Goal: Navigation & Orientation: Find specific page/section

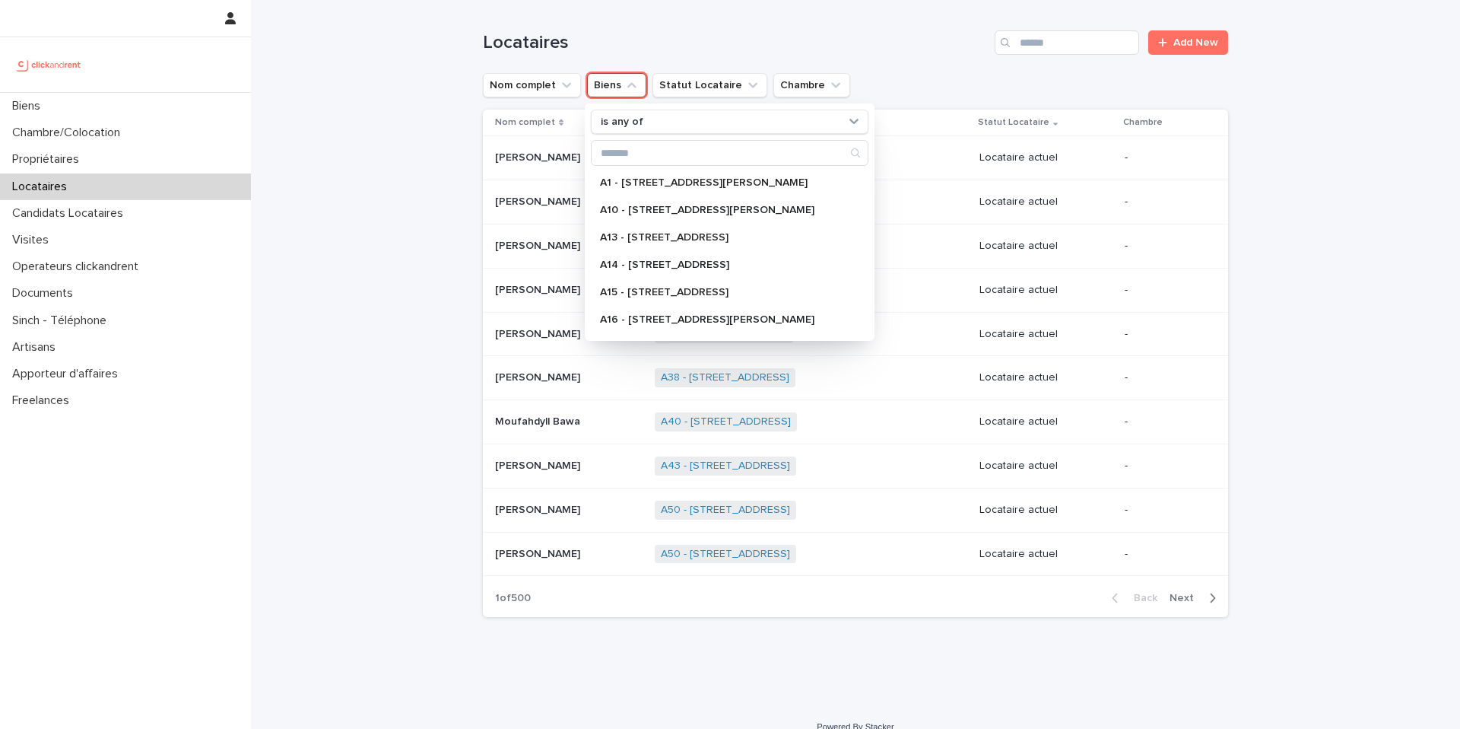
click at [627, 87] on icon "Biens" at bounding box center [631, 85] width 15 height 15
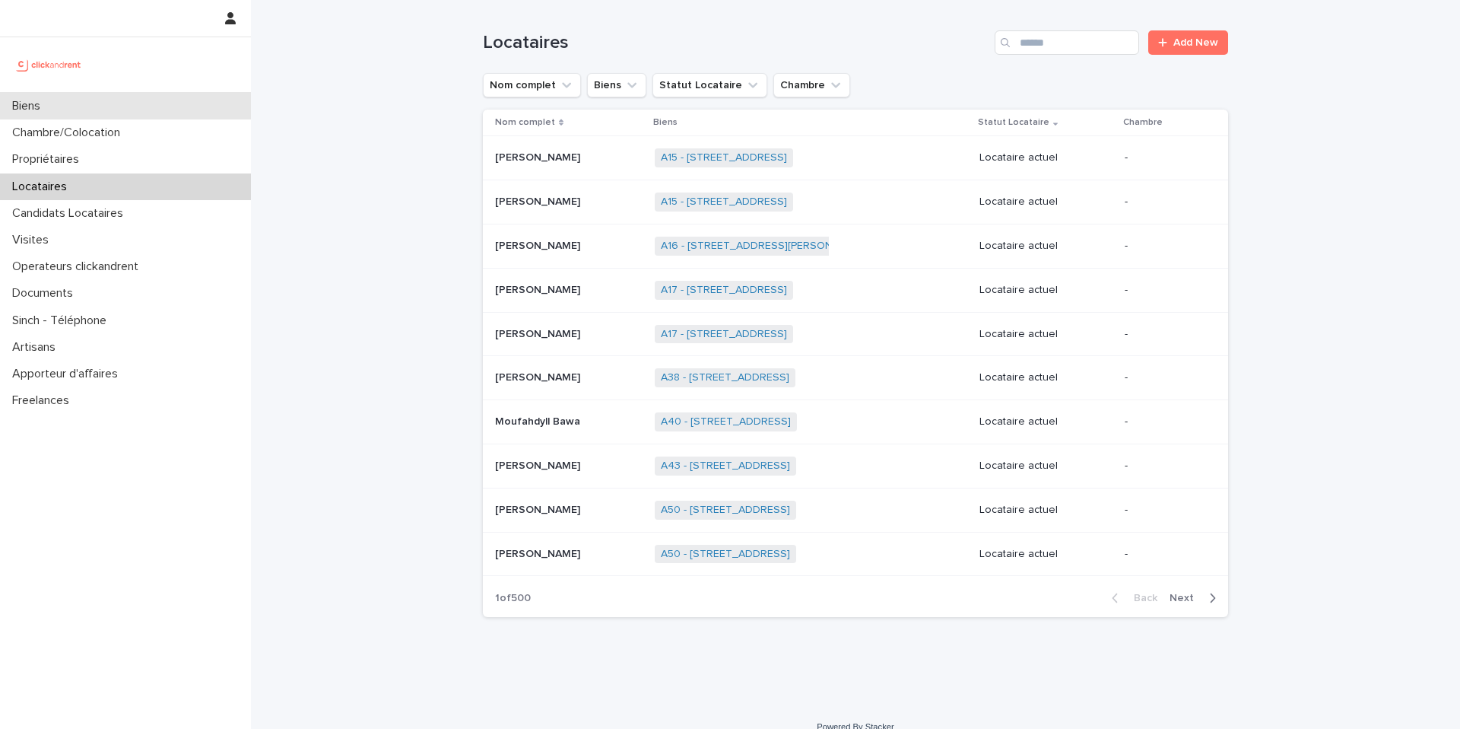
click at [100, 97] on div "Biens" at bounding box center [125, 106] width 251 height 27
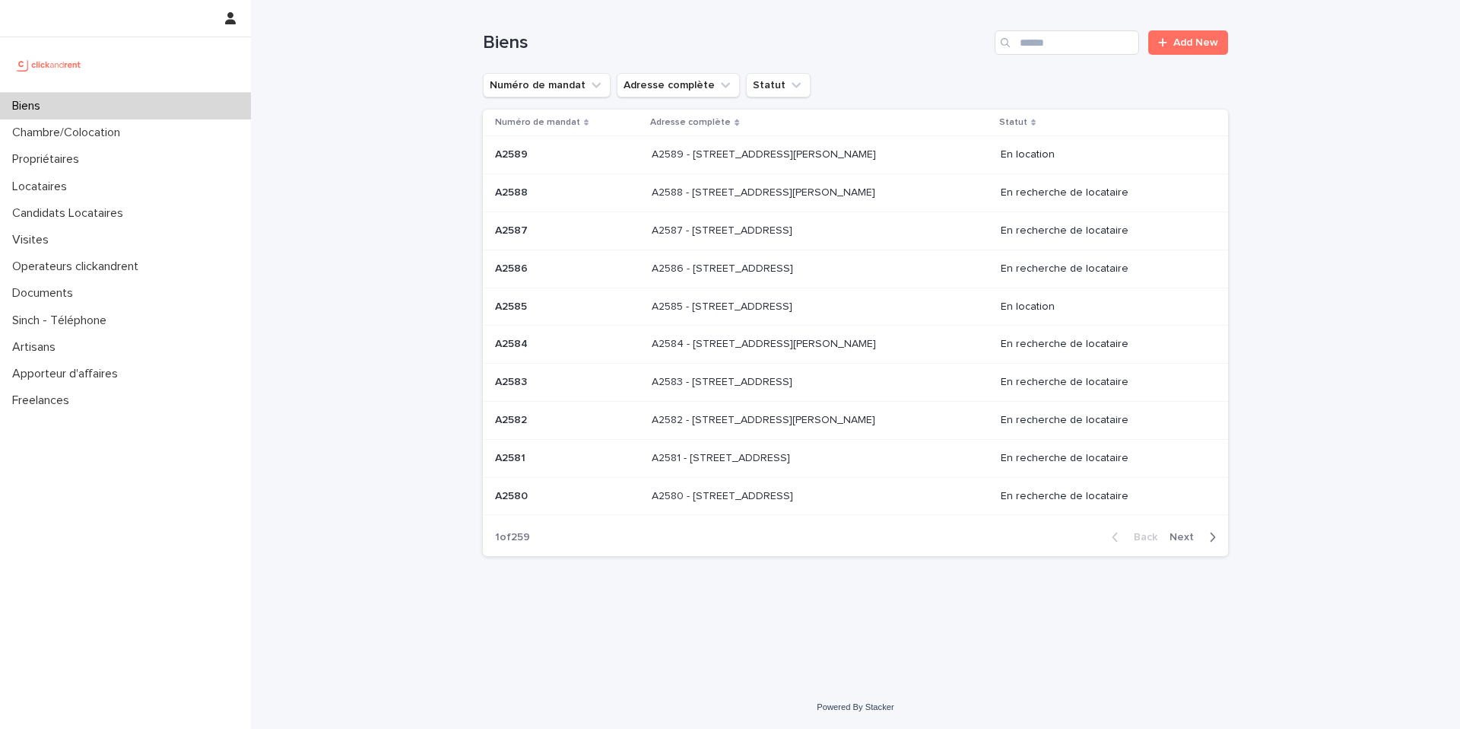
click at [1186, 537] on span "Next" at bounding box center [1186, 537] width 33 height 11
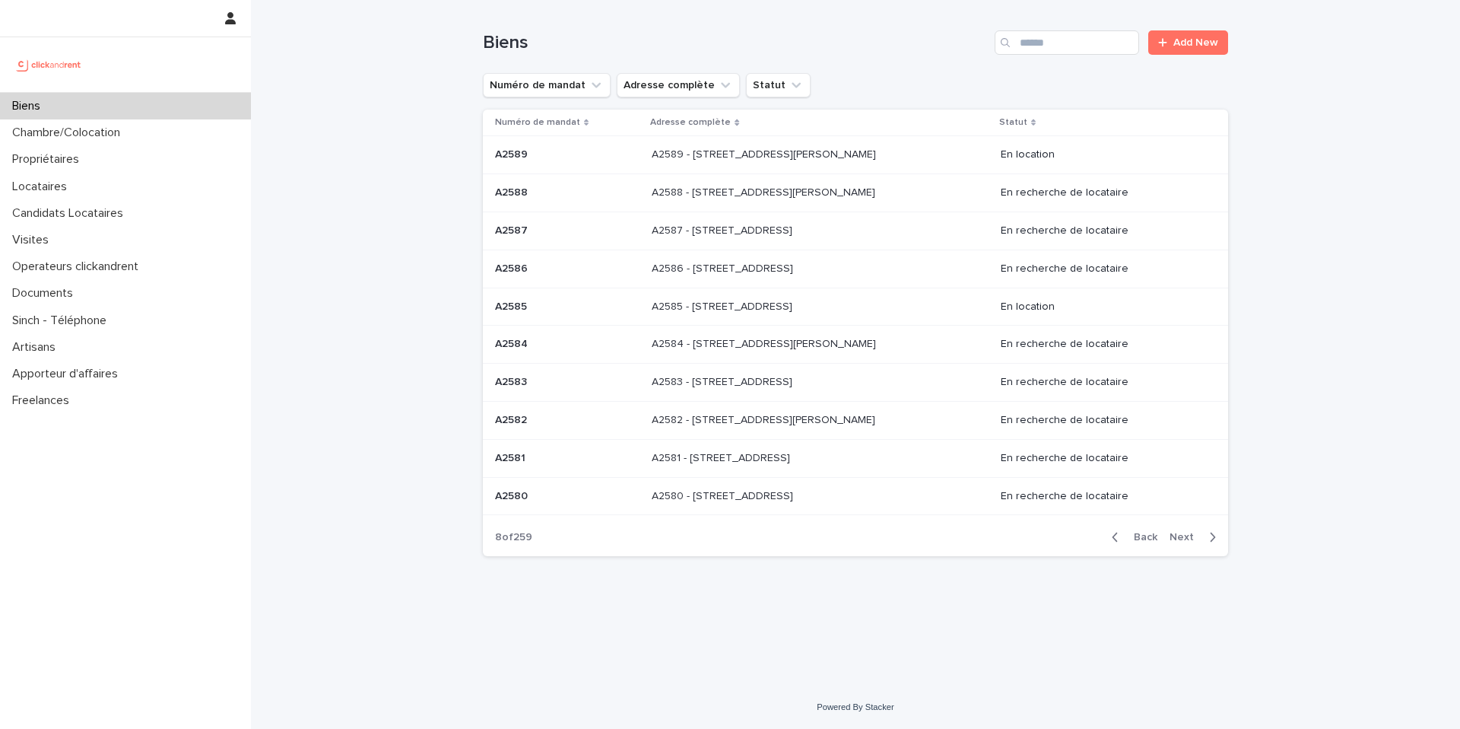
click at [1186, 537] on span "Next" at bounding box center [1186, 537] width 33 height 11
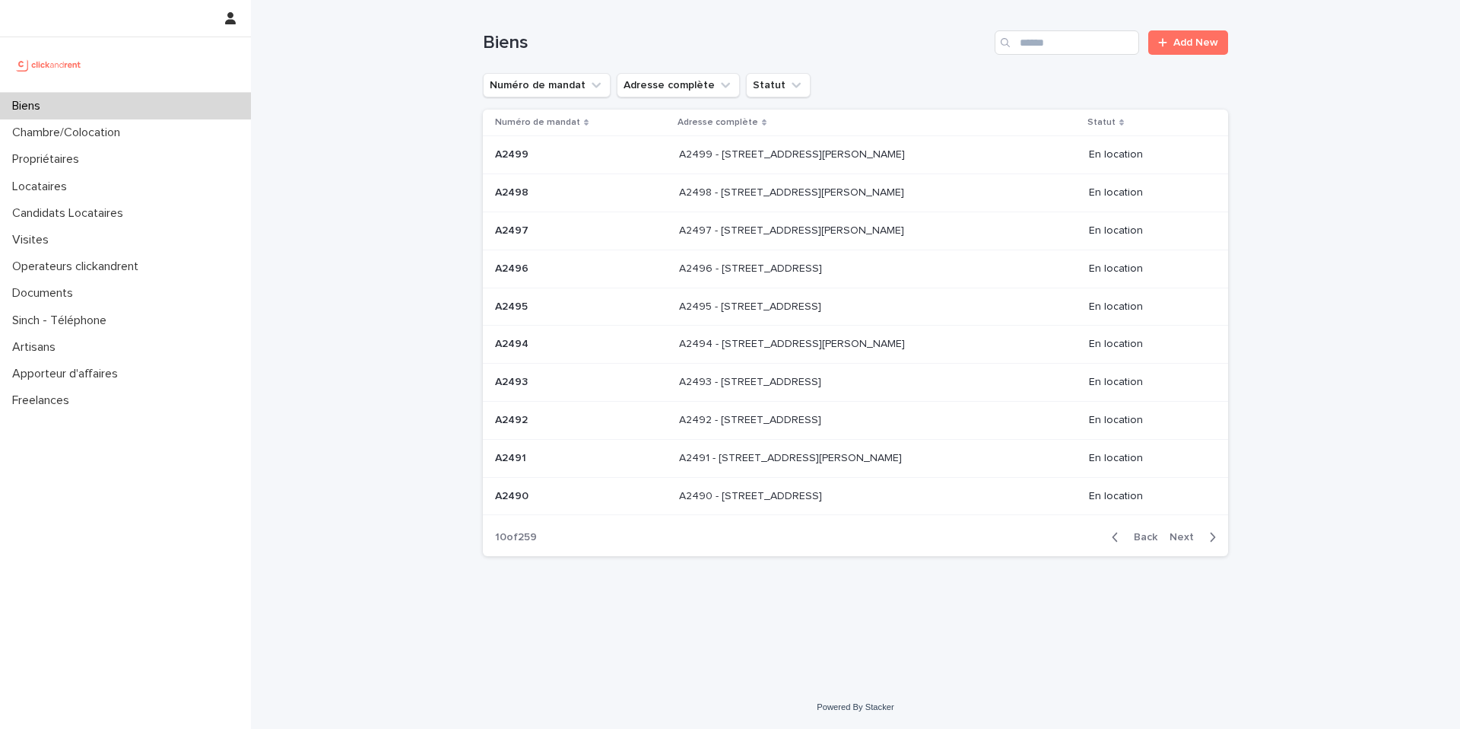
click at [1186, 537] on span "Next" at bounding box center [1186, 537] width 33 height 11
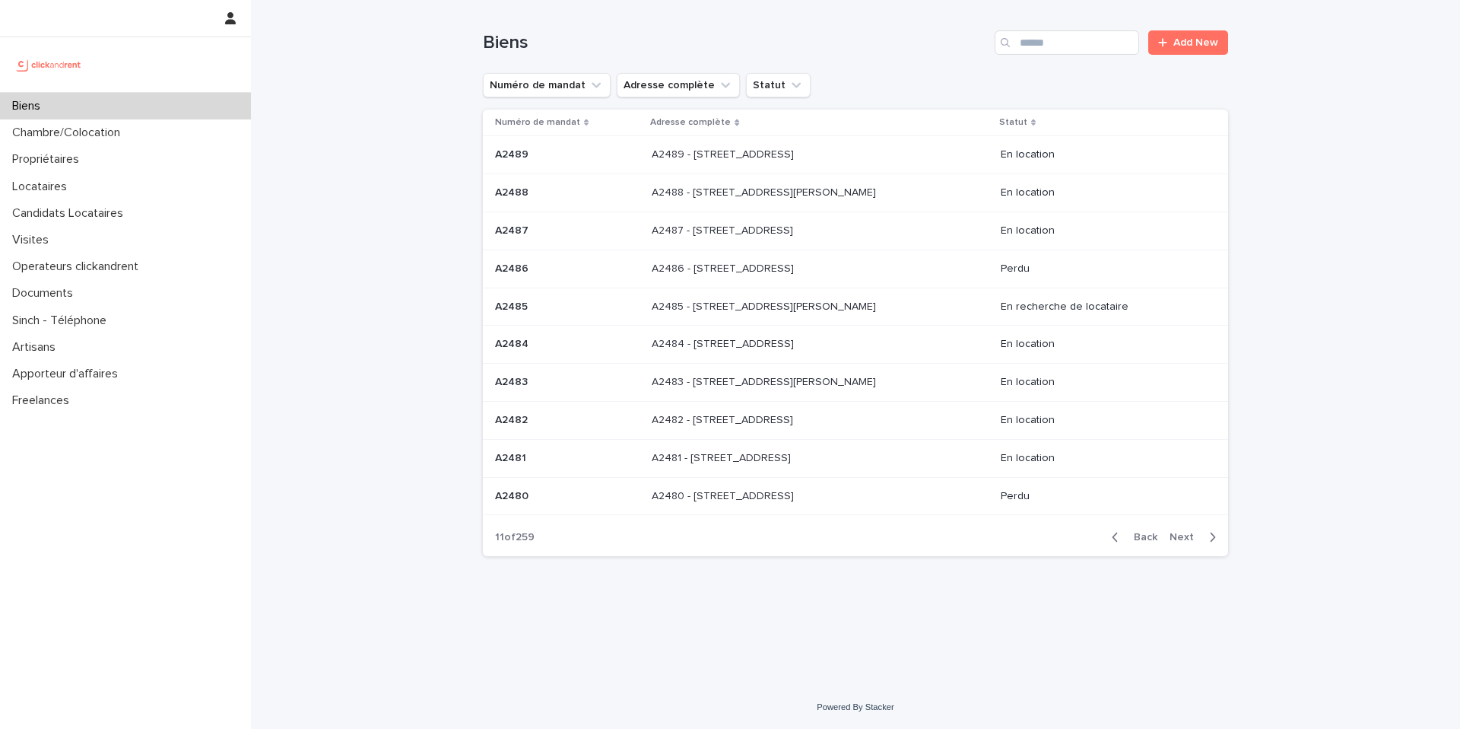
click at [1185, 538] on span "Next" at bounding box center [1186, 537] width 33 height 11
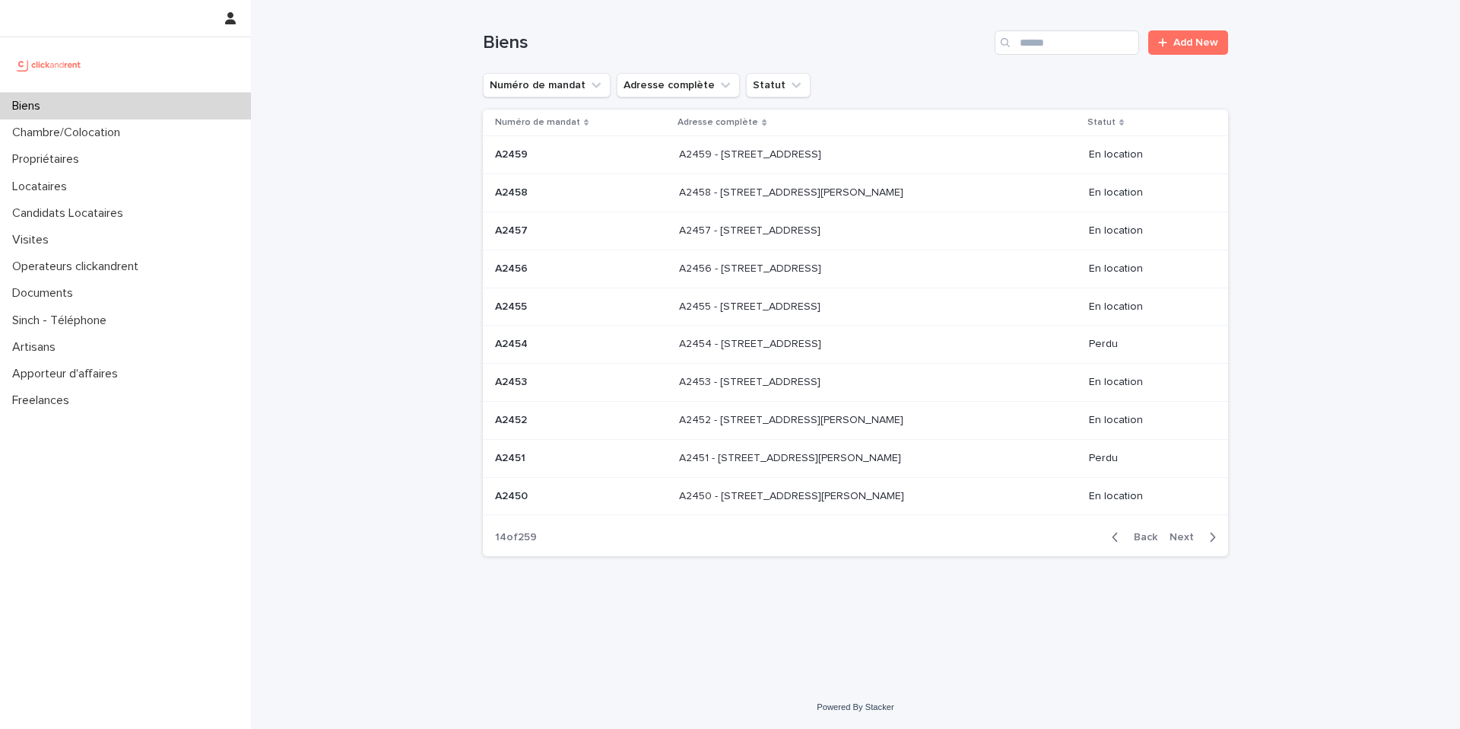
click at [1185, 538] on span "Next" at bounding box center [1186, 537] width 33 height 11
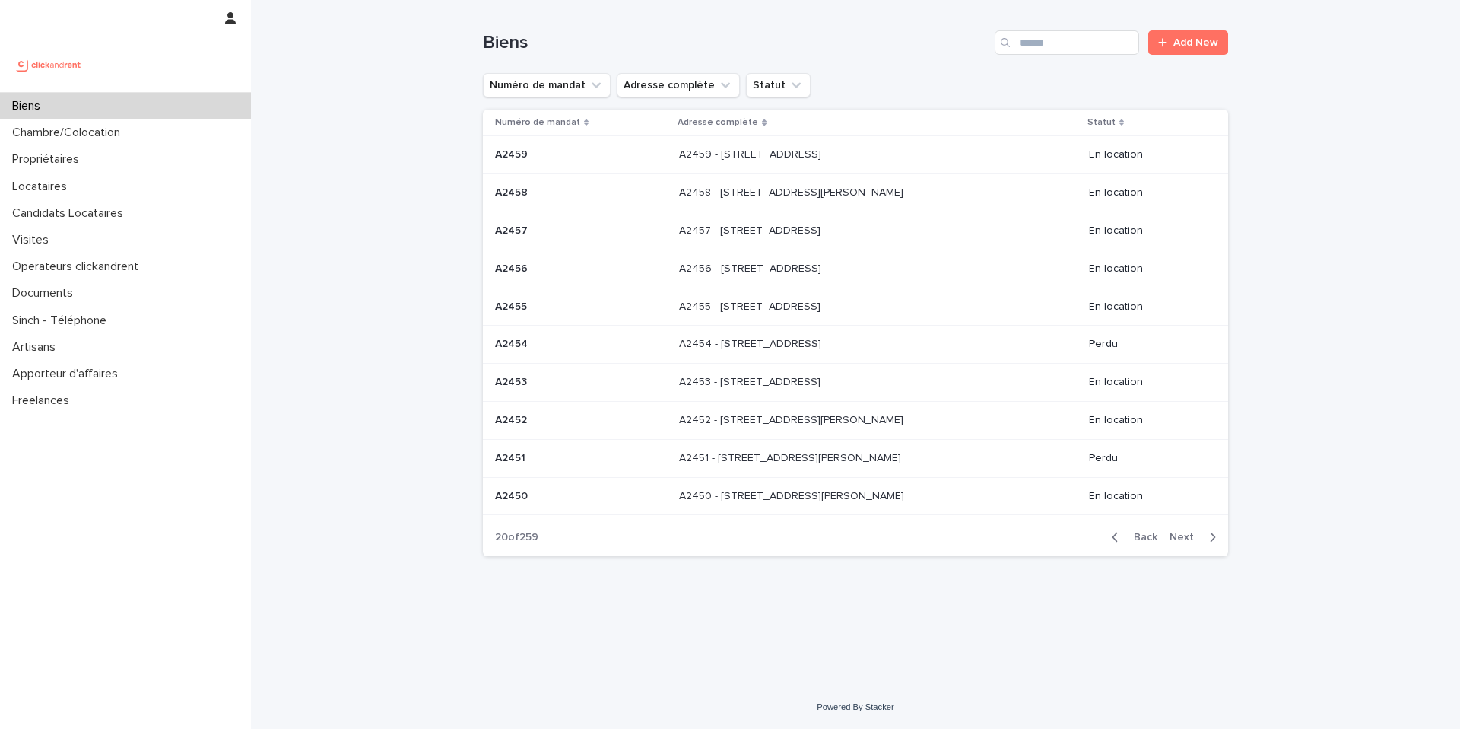
click at [1185, 538] on span "Next" at bounding box center [1186, 537] width 33 height 11
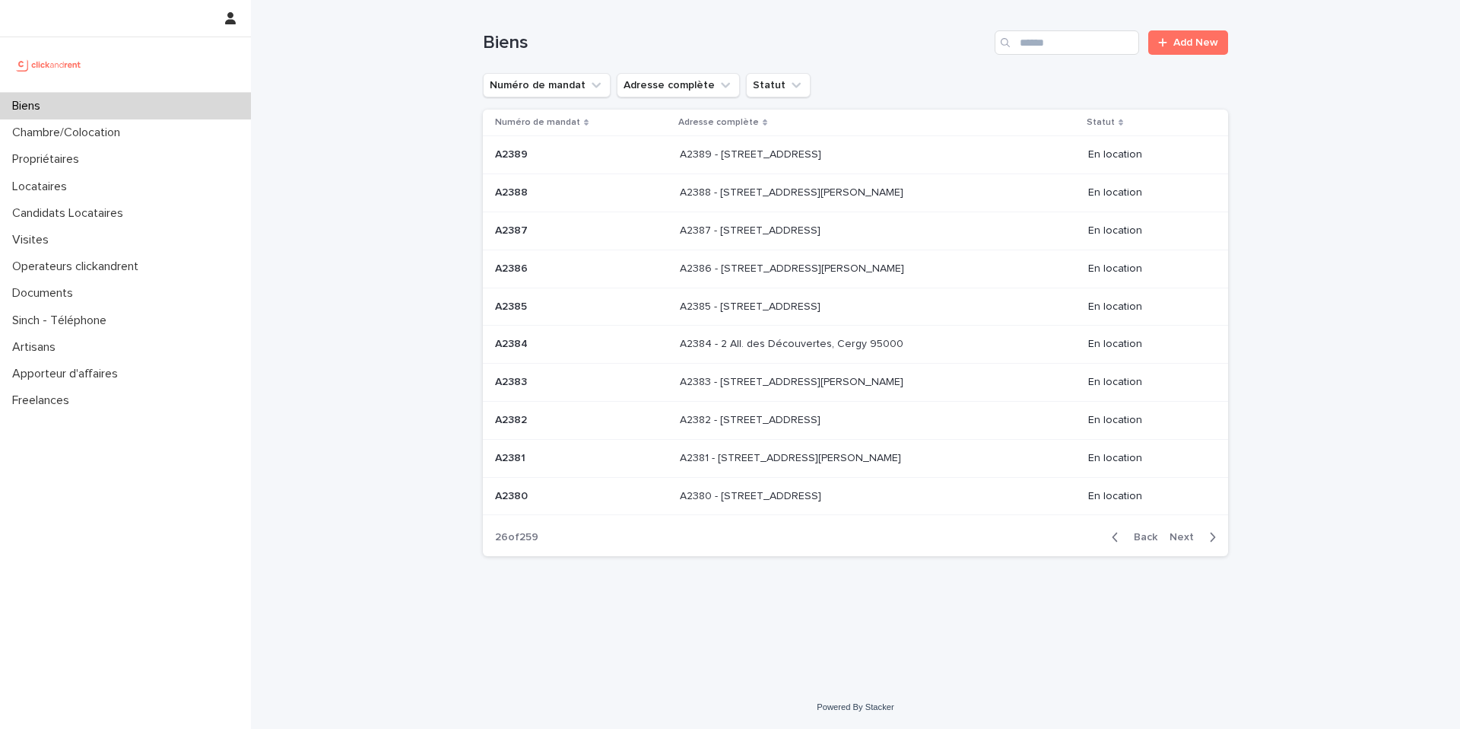
click at [1185, 538] on span "Next" at bounding box center [1186, 537] width 33 height 11
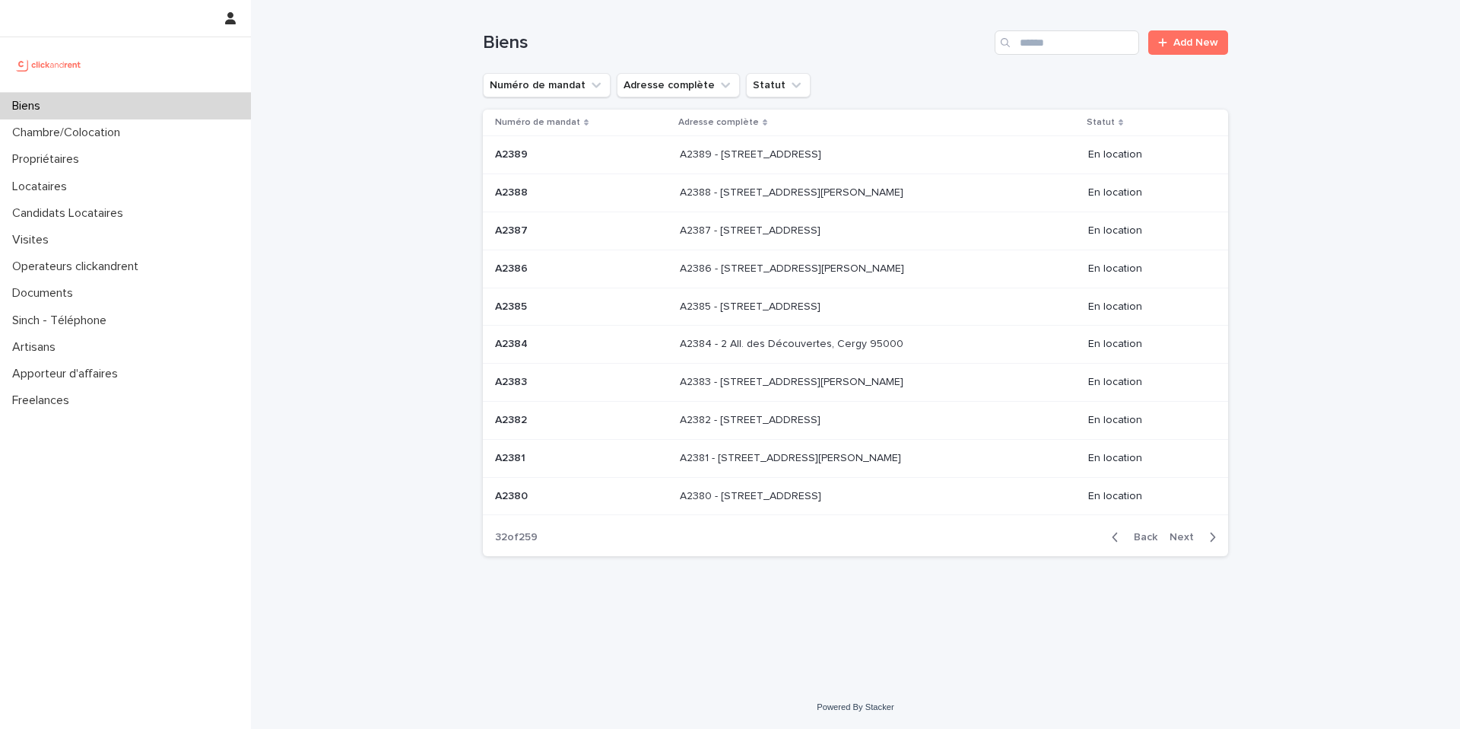
click at [1185, 538] on span "Next" at bounding box center [1186, 537] width 33 height 11
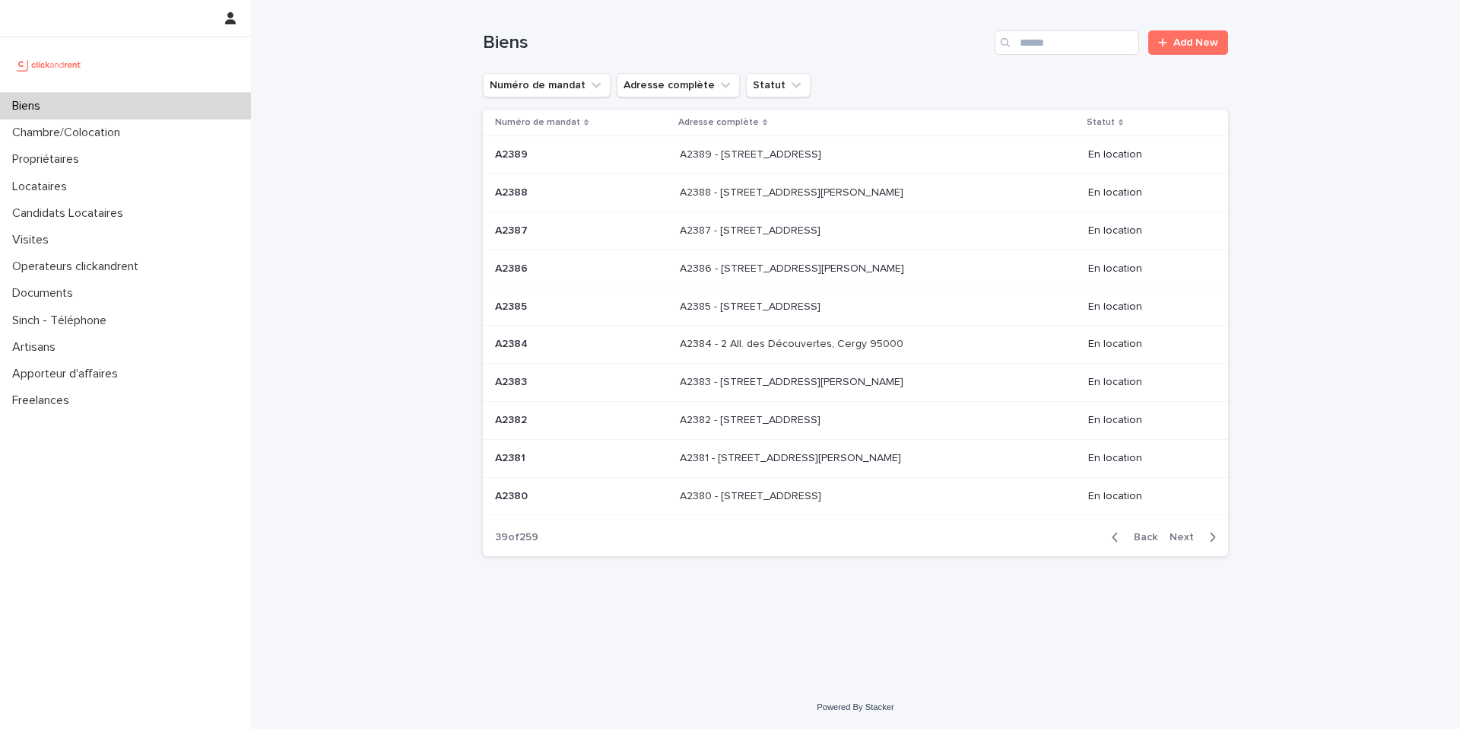
click at [1185, 538] on span "Next" at bounding box center [1186, 537] width 33 height 11
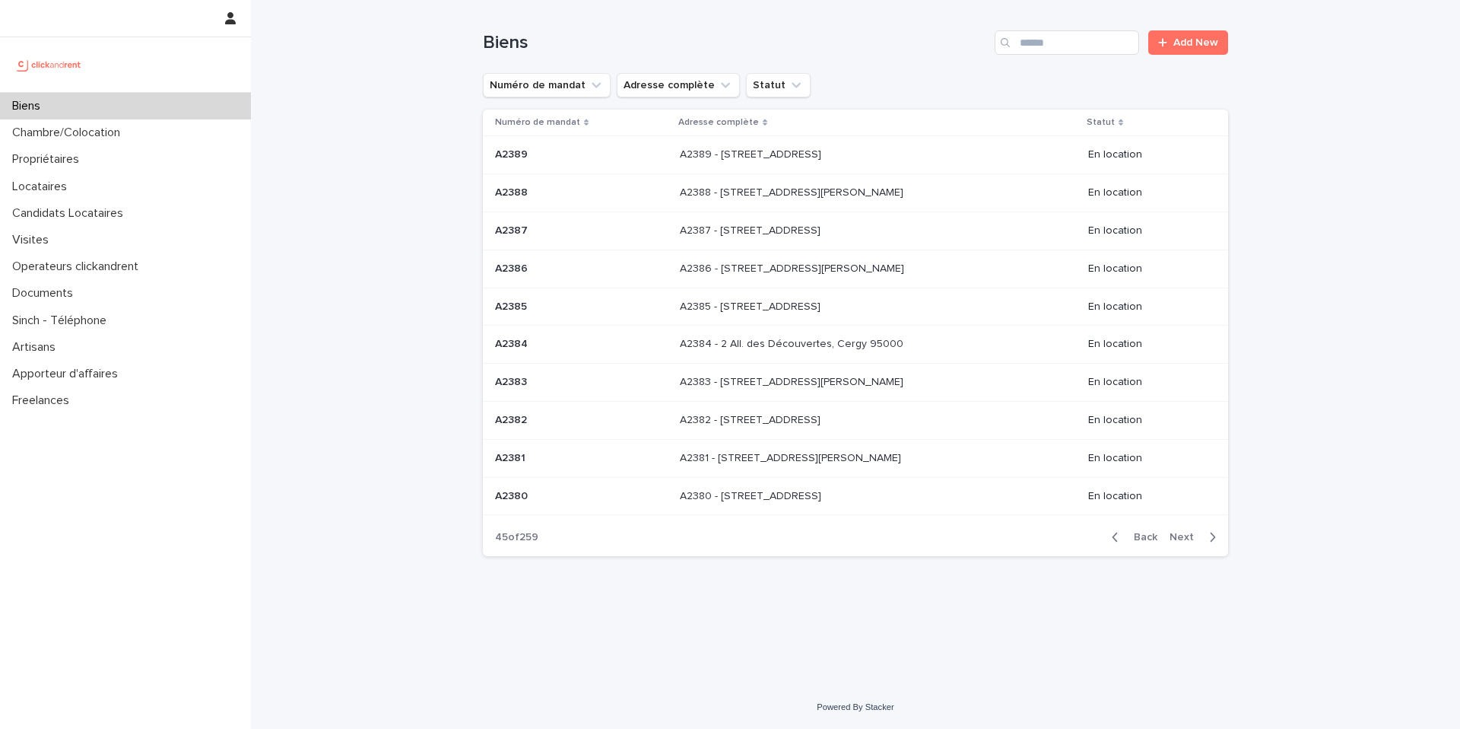
click at [1185, 538] on span "Next" at bounding box center [1186, 537] width 33 height 11
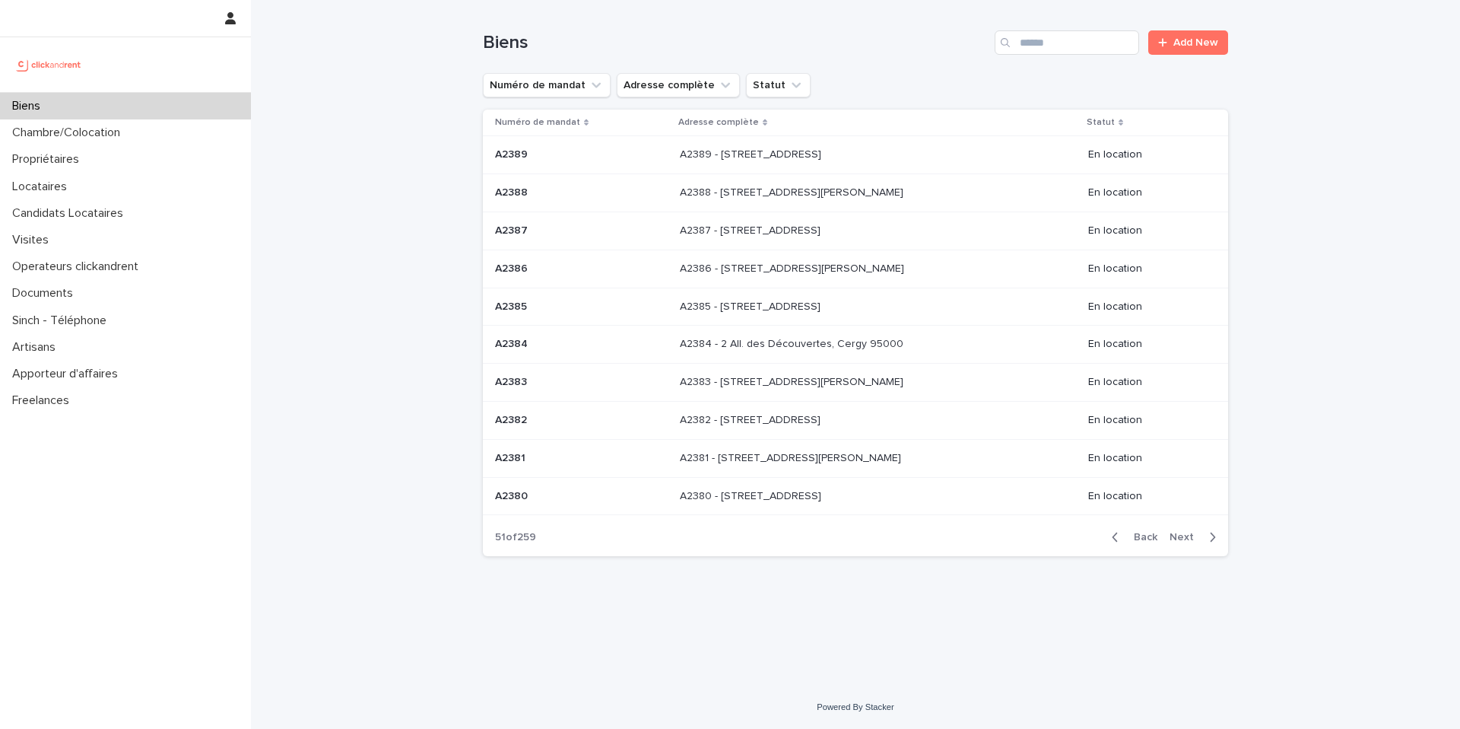
click at [1185, 538] on span "Next" at bounding box center [1186, 537] width 33 height 11
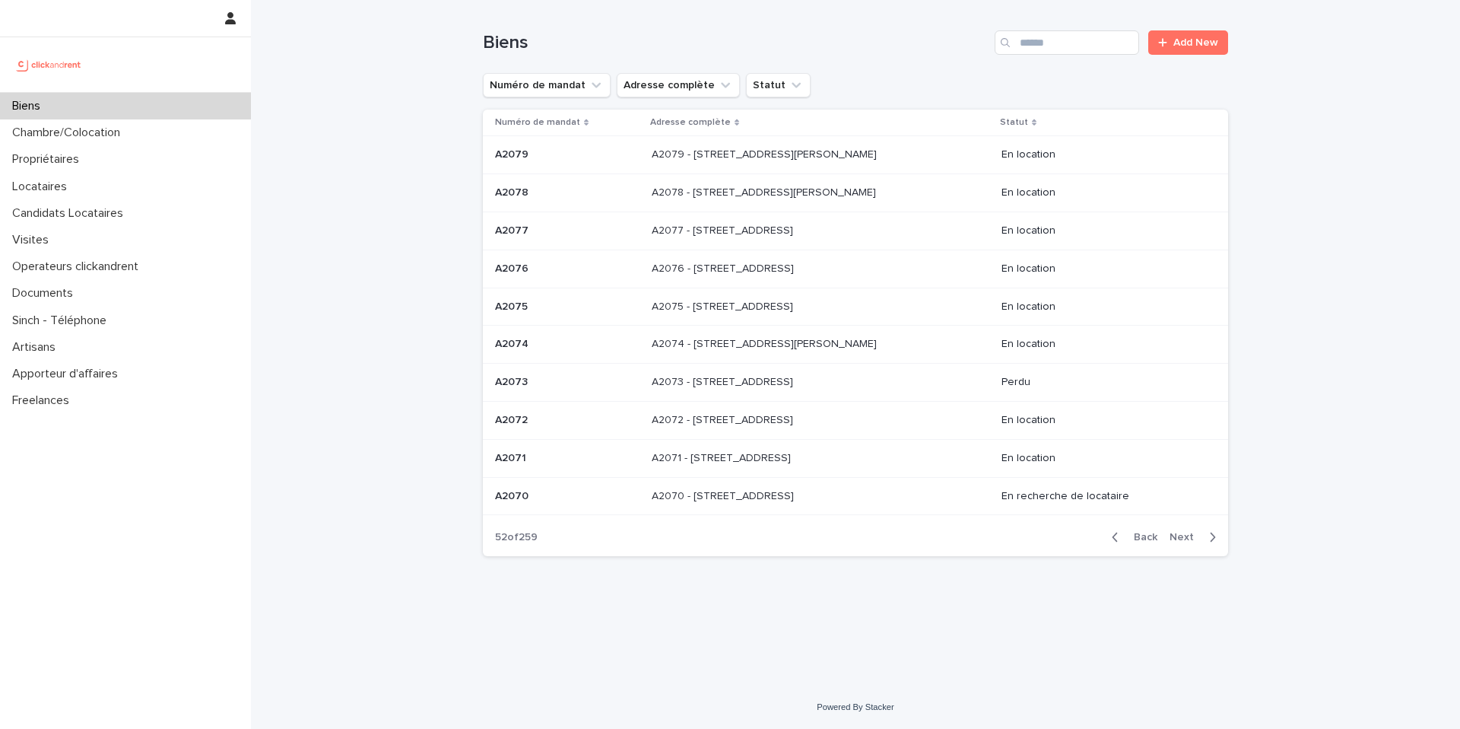
click at [1185, 538] on span "Next" at bounding box center [1186, 537] width 33 height 11
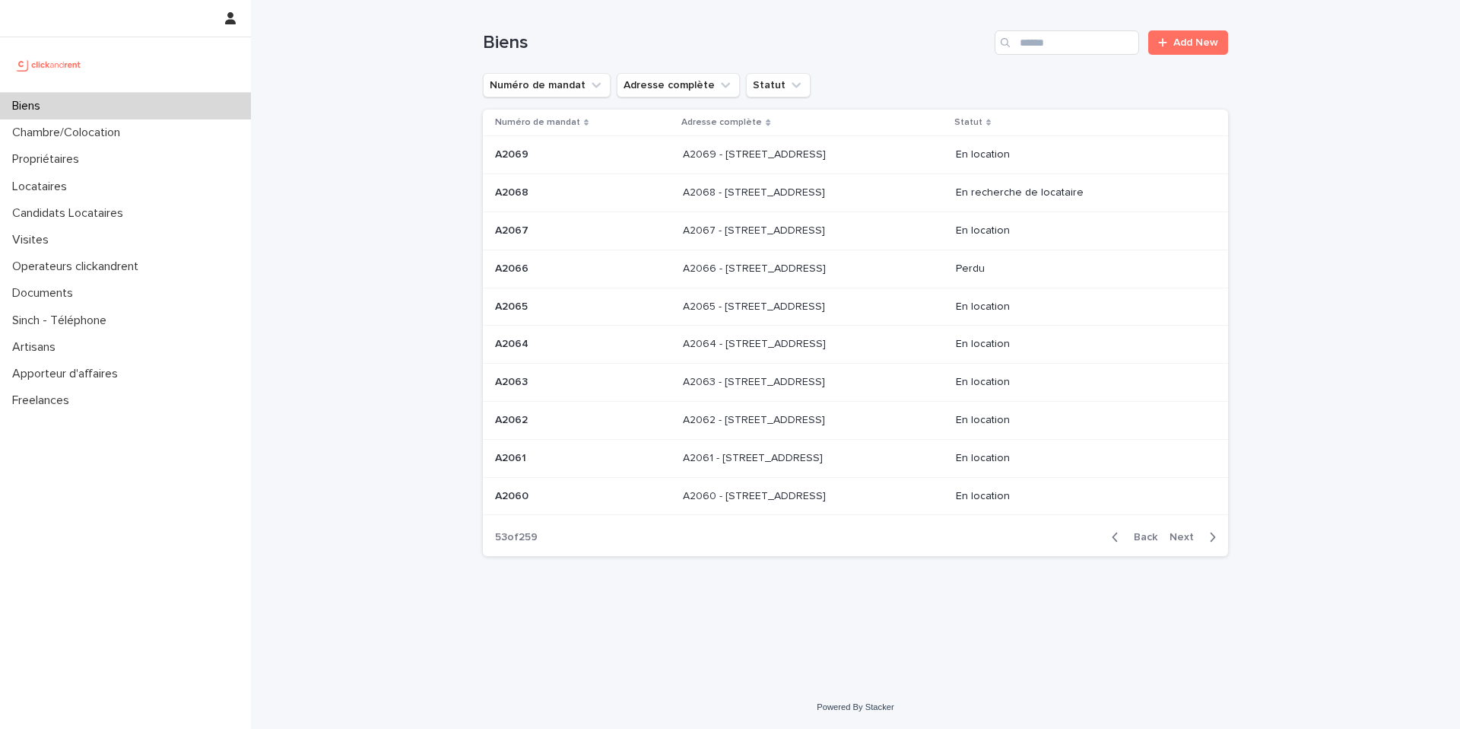
click at [1185, 538] on span "Next" at bounding box center [1186, 537] width 33 height 11
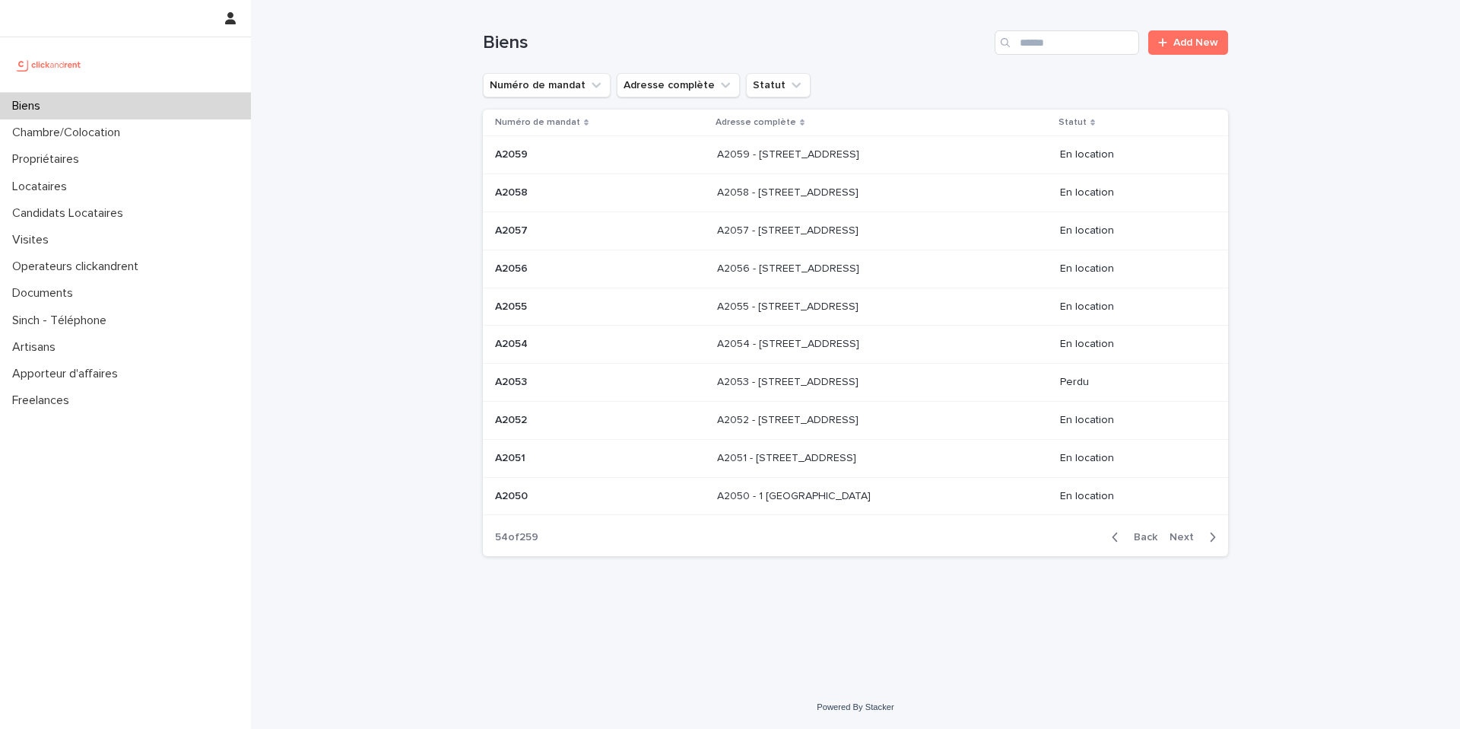
click at [1185, 538] on span "Next" at bounding box center [1186, 537] width 33 height 11
